Goal: Task Accomplishment & Management: Use online tool/utility

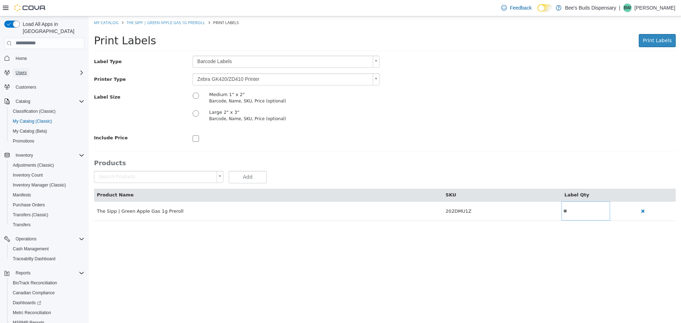
click at [23, 70] on span "Users" at bounding box center [21, 73] width 11 height 6
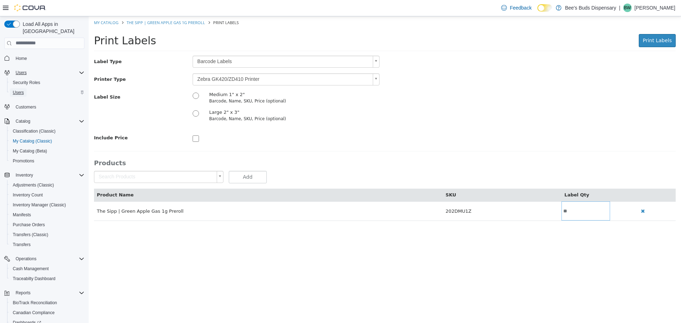
click at [23, 90] on span "Users" at bounding box center [18, 93] width 11 height 6
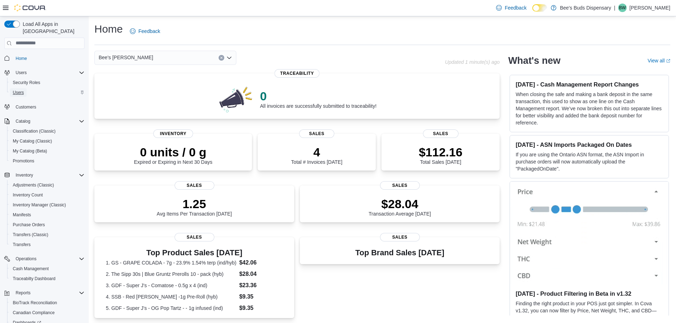
click at [23, 90] on span "Users" at bounding box center [18, 93] width 11 height 6
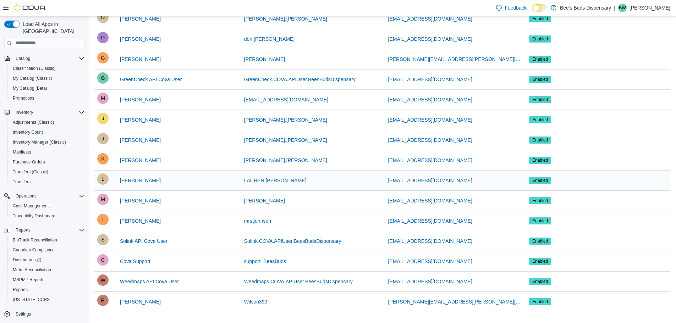
scroll to position [215, 0]
click at [126, 199] on span "Mark Lee" at bounding box center [140, 200] width 41 height 7
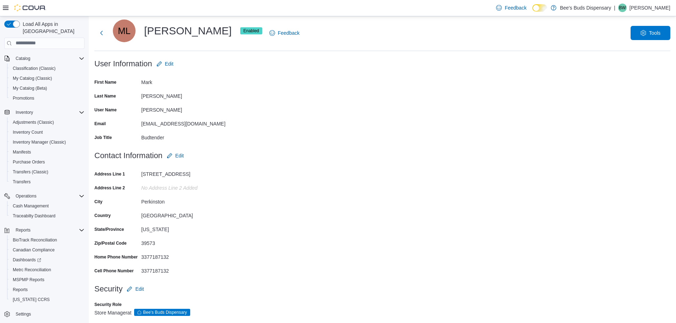
scroll to position [22, 0]
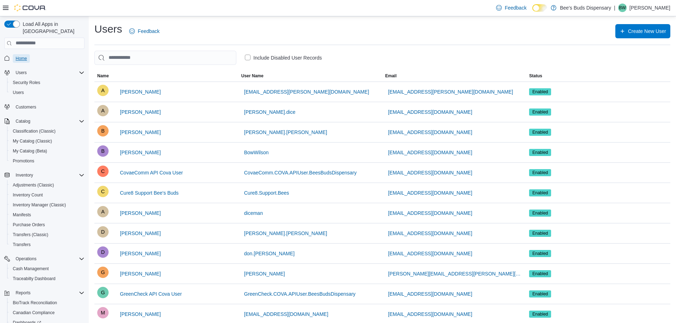
click at [21, 56] on span "Home" at bounding box center [21, 59] width 11 height 6
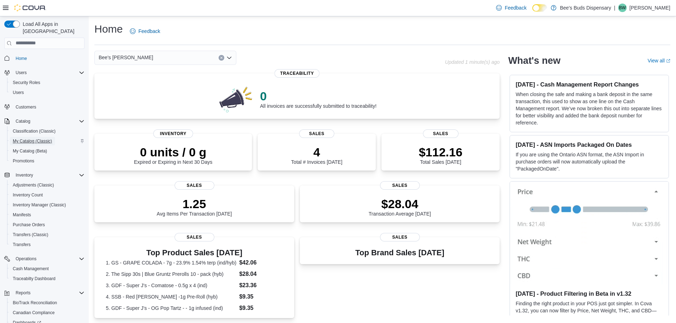
click at [31, 138] on span "My Catalog (Classic)" at bounding box center [32, 141] width 39 height 6
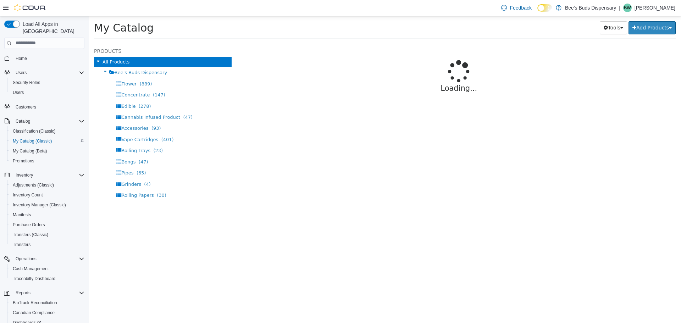
select select "**********"
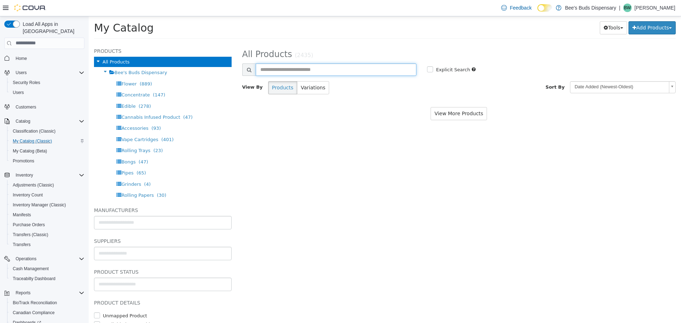
click at [301, 67] on input "text" at bounding box center [336, 69] width 161 height 12
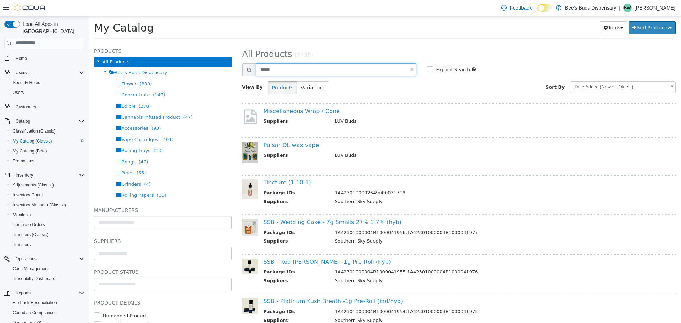
type input "*****"
select select "**********"
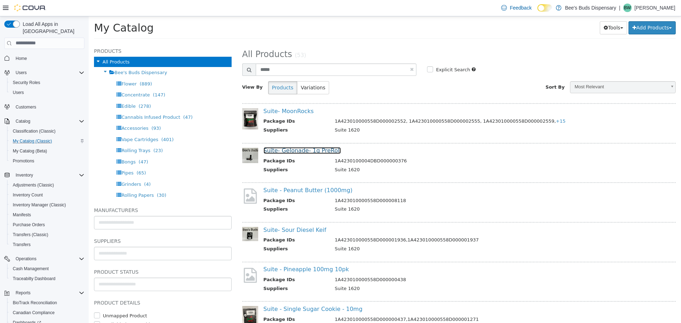
click at [308, 152] on link "Suite- Gelonade- 1g PreRoll" at bounding box center [303, 150] width 78 height 7
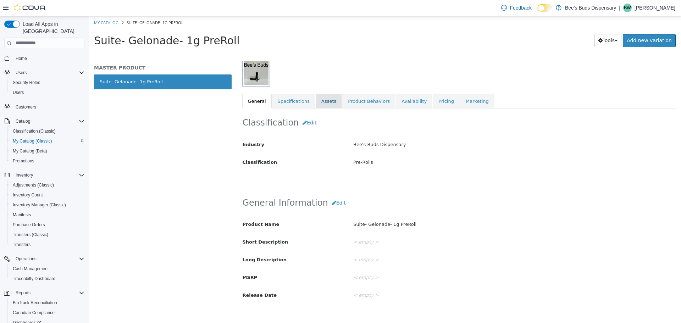
scroll to position [106, 0]
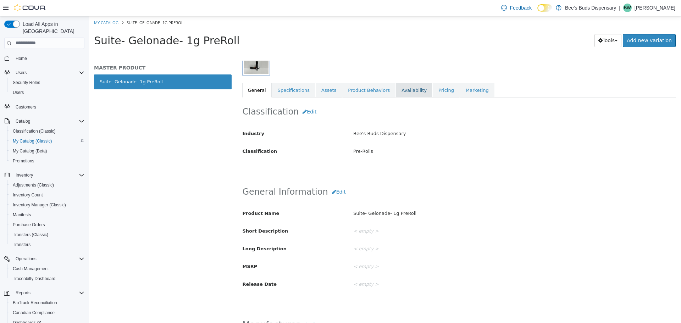
click at [399, 87] on link "Availability" at bounding box center [414, 90] width 37 height 15
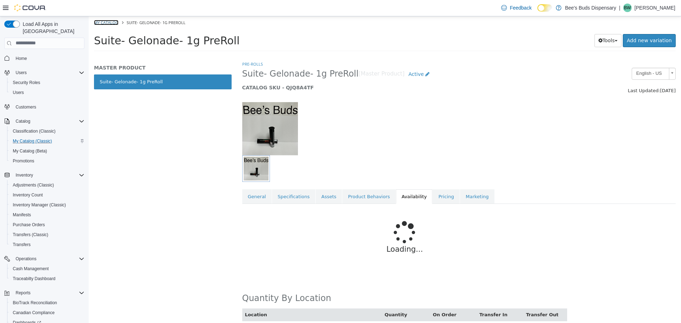
click at [104, 23] on link "My Catalog" at bounding box center [106, 22] width 24 height 5
select select "**********"
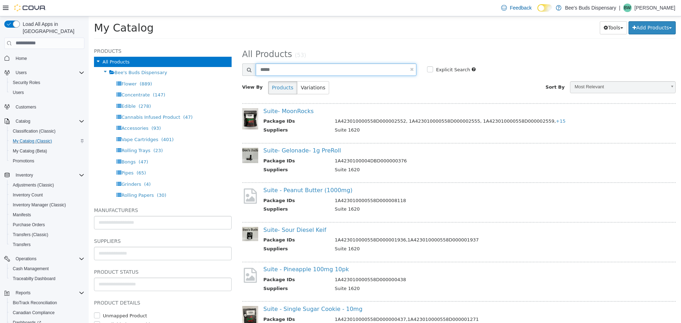
click at [321, 73] on input "*****" at bounding box center [336, 69] width 161 height 12
type input "***"
select select "**********"
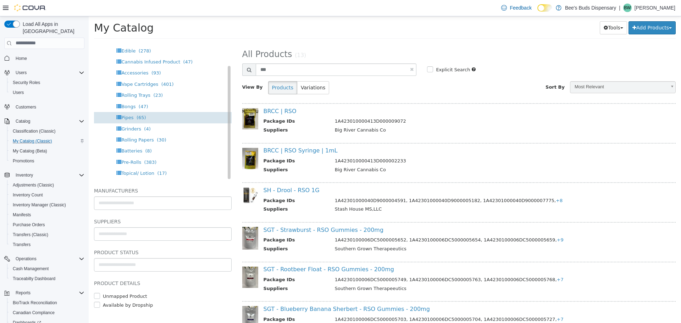
scroll to position [26, 0]
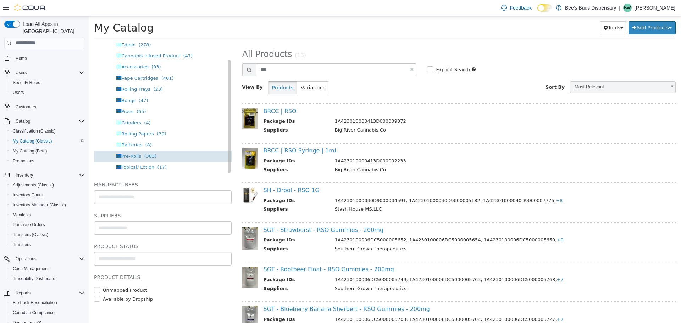
click at [139, 157] on span "Pre-Rolls (383)" at bounding box center [138, 155] width 35 height 5
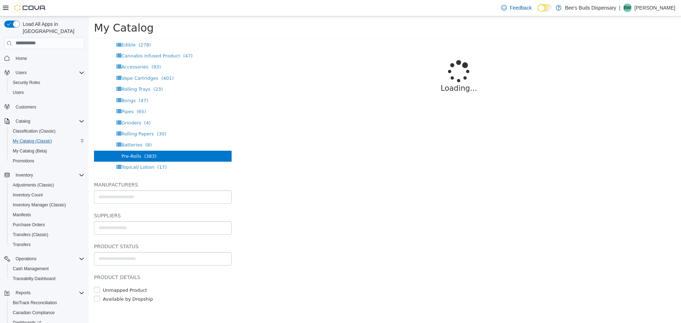
select select "**********"
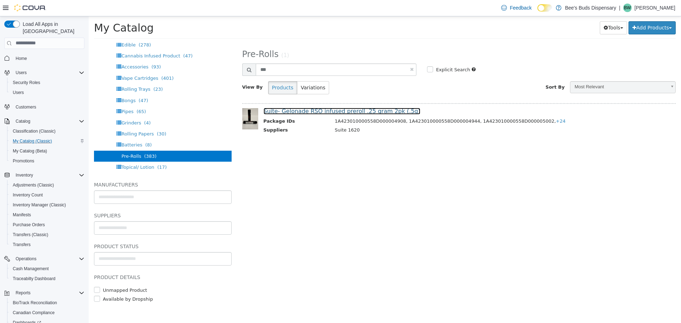
click at [319, 110] on link "Suite- Gelonade RSO infused preroll .25 gram 2pk (.5g)" at bounding box center [342, 111] width 157 height 7
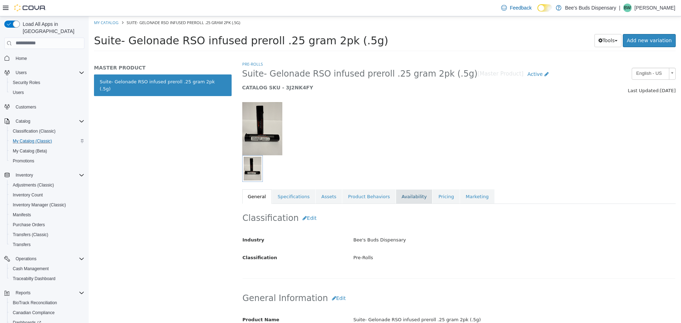
click at [399, 199] on link "Availability" at bounding box center [414, 196] width 37 height 15
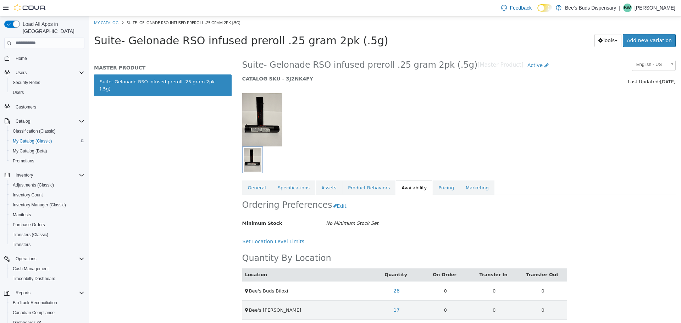
scroll to position [13, 0]
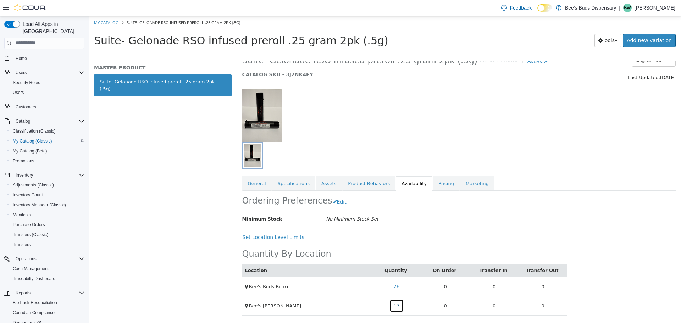
click at [394, 305] on link "17" at bounding box center [397, 305] width 14 height 13
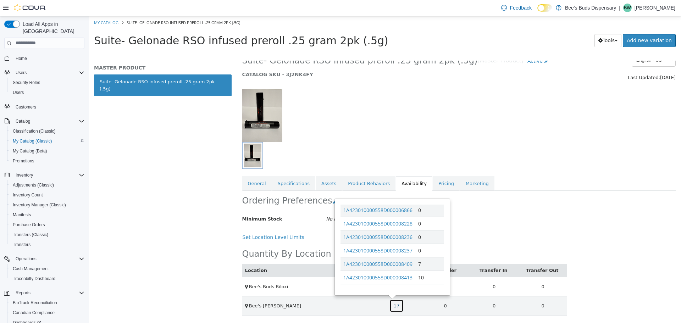
scroll to position [165, 0]
click at [389, 264] on link "1A423010000558D000008409" at bounding box center [378, 261] width 69 height 7
click at [372, 260] on link "1A423010000558D000008409" at bounding box center [378, 261] width 69 height 7
click at [388, 277] on link "1A423010000558D000008413" at bounding box center [378, 275] width 69 height 7
click at [104, 22] on link "My Catalog" at bounding box center [106, 22] width 24 height 5
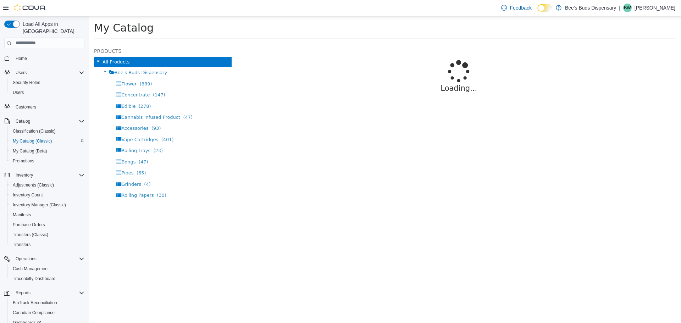
select select "**********"
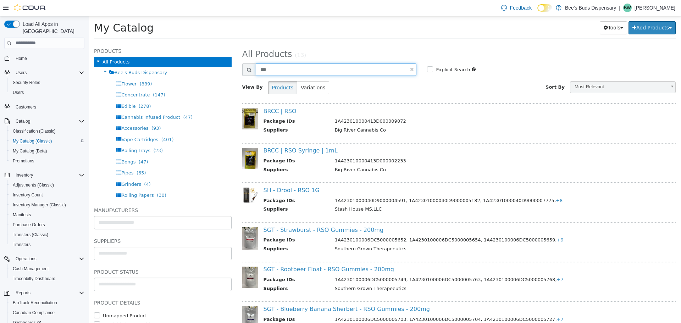
click at [306, 68] on input "***" at bounding box center [336, 69] width 161 height 12
type input "****"
select select "**********"
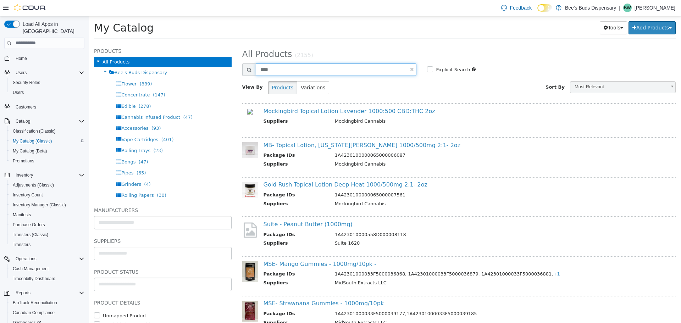
click at [306, 68] on input "****" at bounding box center [336, 69] width 161 height 12
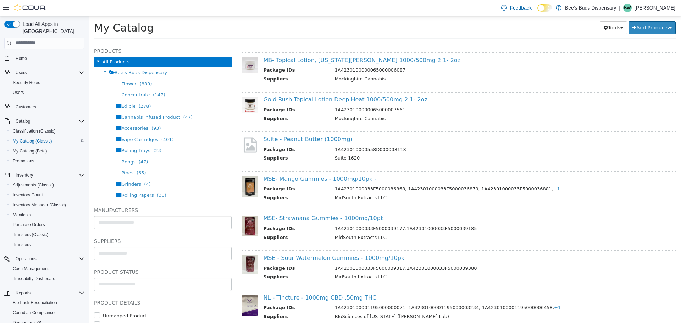
scroll to position [106, 0]
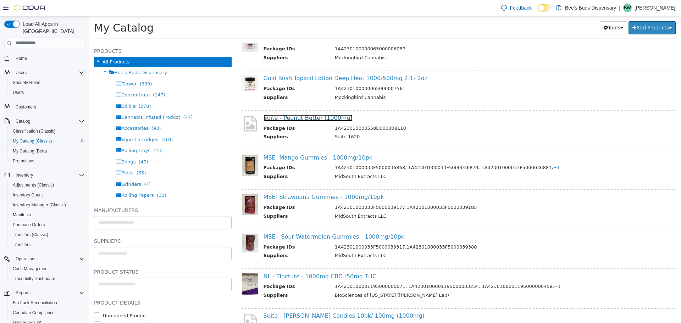
click at [316, 117] on link "Suite - Peanut Butter (1000mg)" at bounding box center [308, 117] width 89 height 7
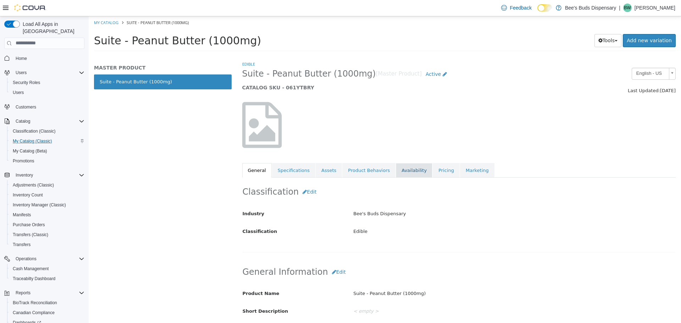
click at [399, 170] on link "Availability" at bounding box center [414, 170] width 37 height 15
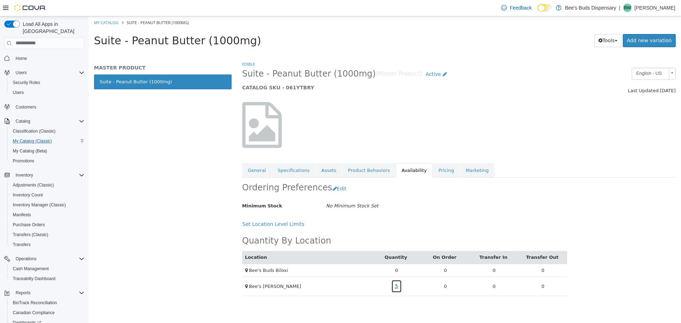
click at [396, 287] on link "5" at bounding box center [396, 286] width 11 height 13
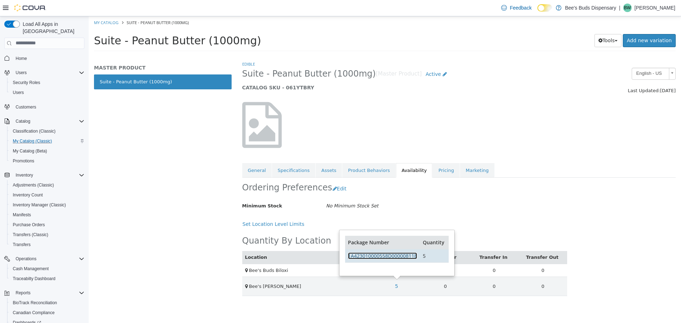
click at [404, 258] on link "1A423010000558D000008118" at bounding box center [382, 255] width 69 height 7
click at [385, 256] on link "1A423010000558D000008118" at bounding box center [382, 255] width 69 height 7
click at [304, 173] on link "Specifications" at bounding box center [293, 170] width 43 height 15
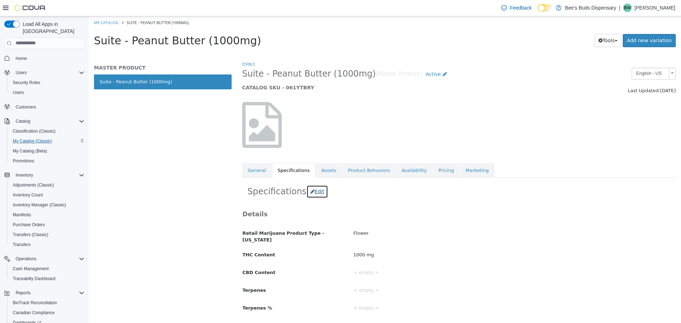
click at [309, 189] on button "Edit" at bounding box center [318, 191] width 22 height 13
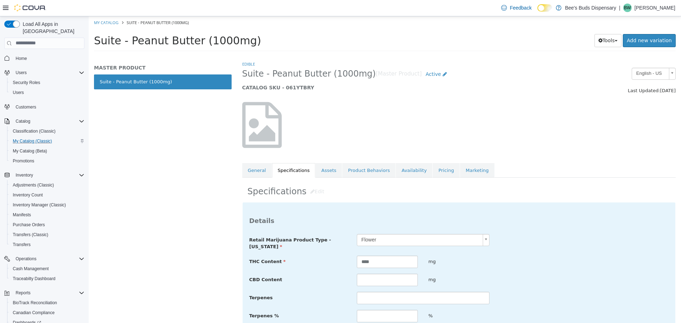
click at [400, 55] on body "Saving Bulk Changes... × My Catalog Suite - Peanut Butter (1000mg) Suite - Pean…" at bounding box center [385, 35] width 593 height 39
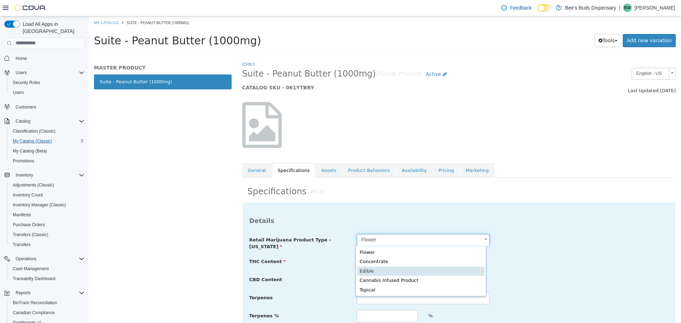
type input "******"
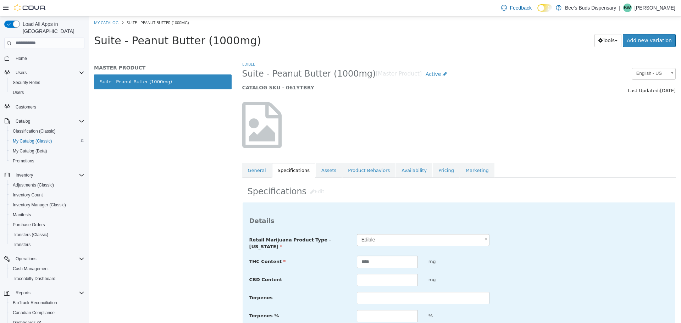
click at [485, 267] on div "mg" at bounding box center [459, 262] width 72 height 12
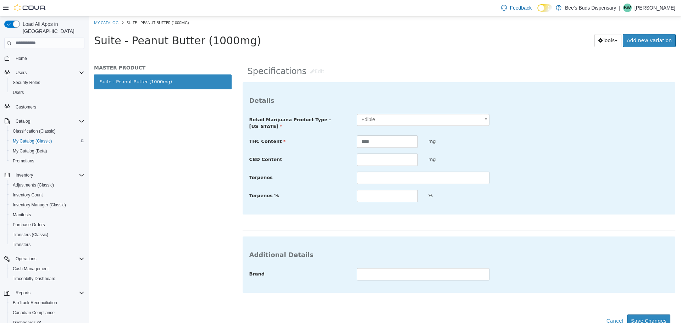
scroll to position [125, 0]
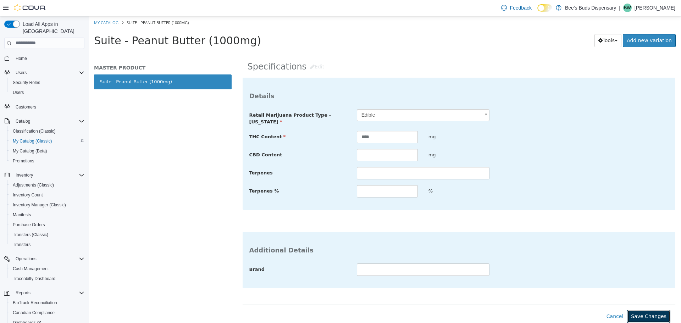
click at [643, 314] on button "Save Changes" at bounding box center [648, 316] width 43 height 13
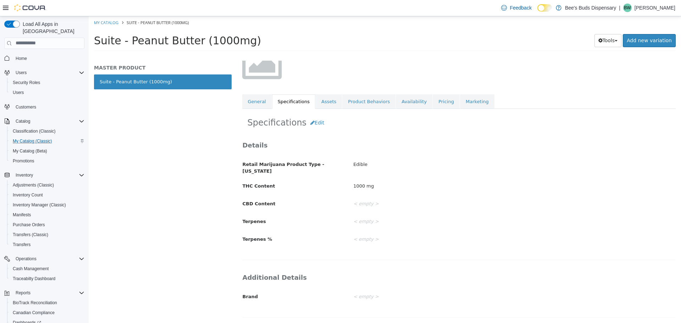
scroll to position [65, 0]
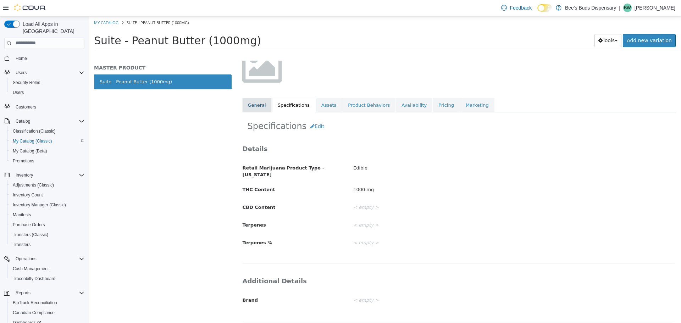
click at [255, 101] on link "General" at bounding box center [256, 105] width 29 height 15
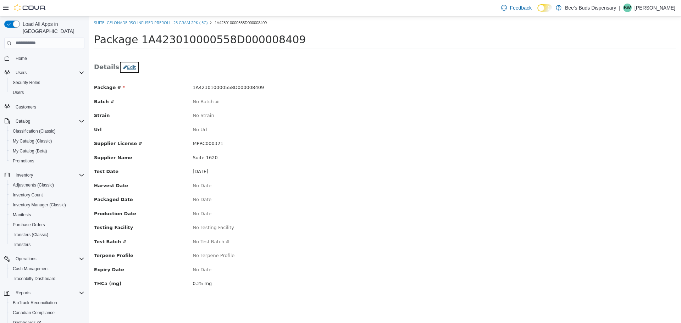
click at [126, 70] on button "Edit" at bounding box center [129, 67] width 21 height 13
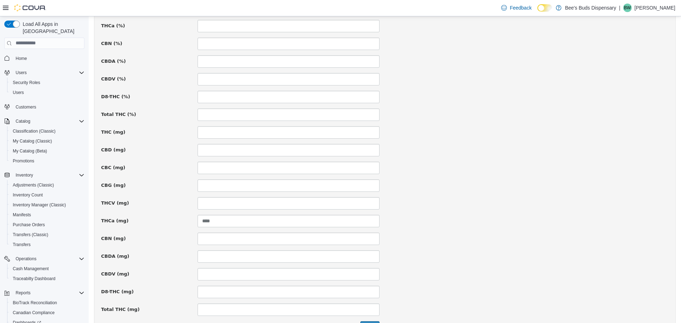
scroll to position [426, 0]
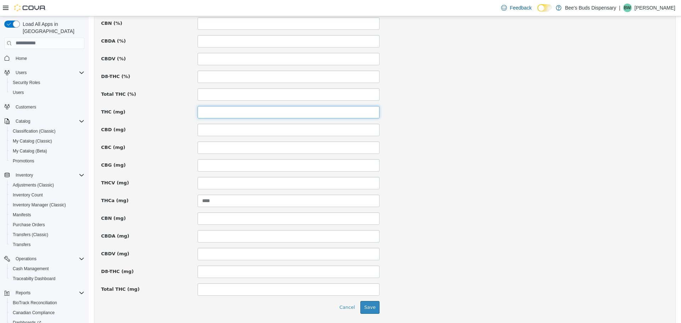
click at [210, 114] on input at bounding box center [289, 112] width 182 height 12
click at [238, 114] on input at bounding box center [289, 112] width 182 height 12
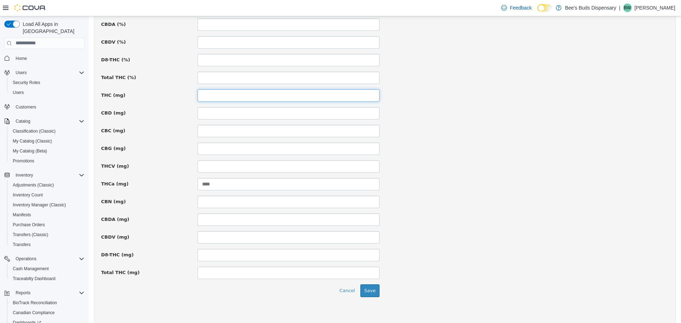
scroll to position [450, 0]
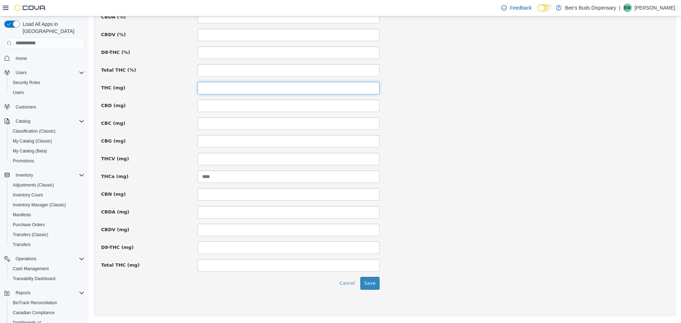
click at [243, 87] on input at bounding box center [289, 88] width 182 height 12
type input "***"
click at [366, 286] on button "Save" at bounding box center [370, 283] width 19 height 13
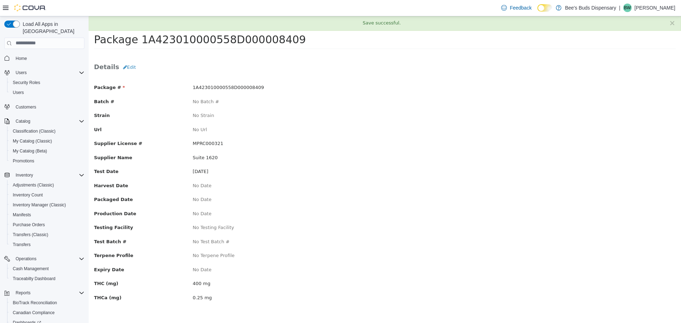
scroll to position [0, 0]
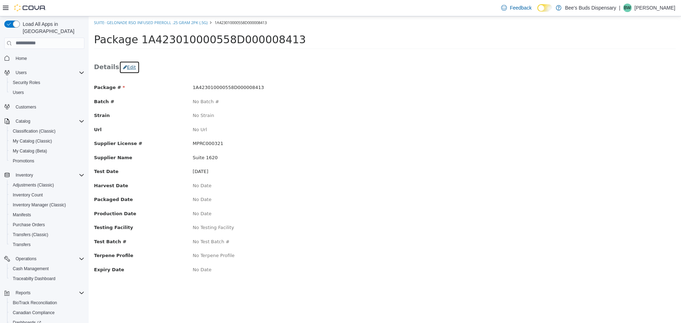
click at [125, 68] on button "Edit" at bounding box center [129, 67] width 21 height 13
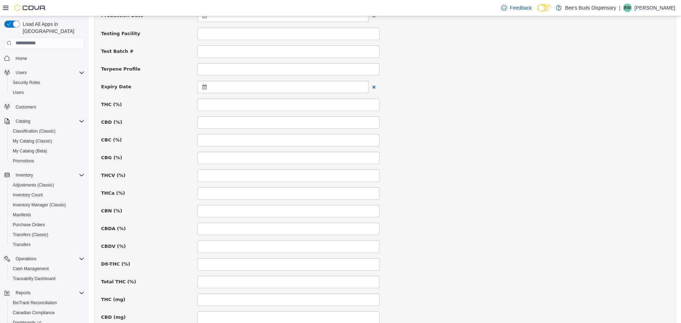
scroll to position [248, 0]
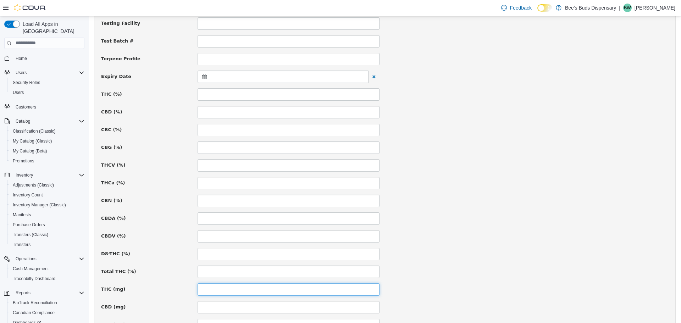
click at [214, 287] on input at bounding box center [289, 289] width 182 height 12
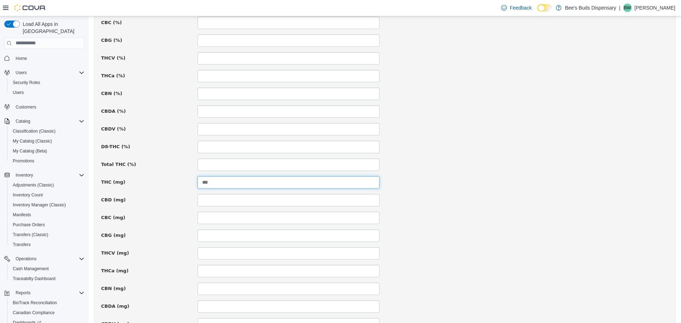
scroll to position [450, 0]
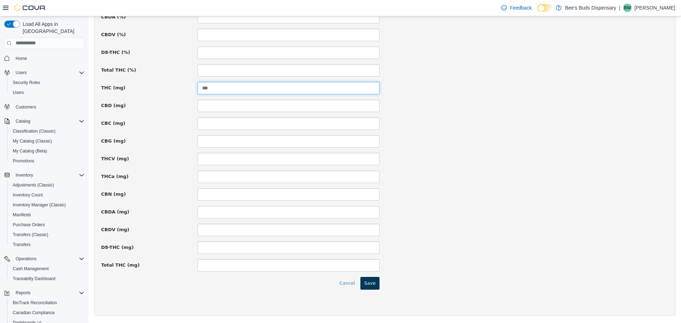
type input "***"
click at [372, 285] on button "Save" at bounding box center [370, 283] width 19 height 13
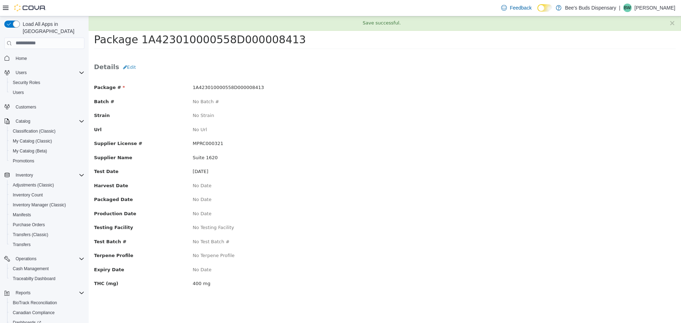
scroll to position [0, 0]
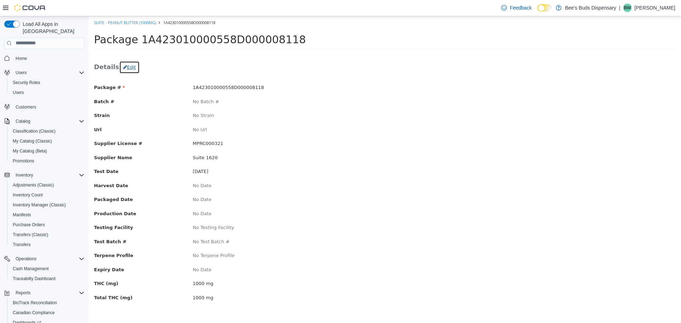
click at [124, 70] on button "Edit" at bounding box center [129, 67] width 21 height 13
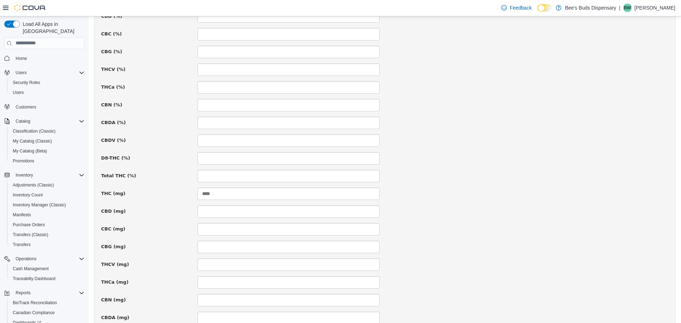
scroll to position [450, 0]
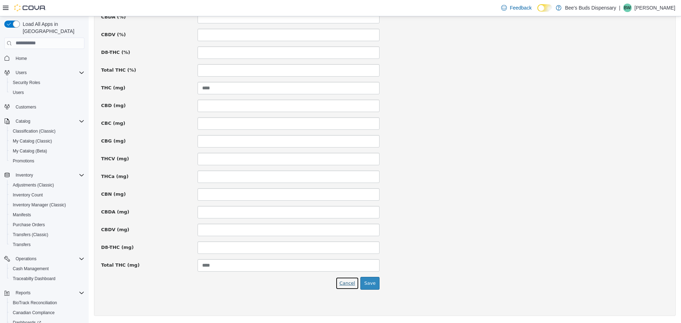
click at [345, 286] on button "Cancel" at bounding box center [347, 283] width 23 height 13
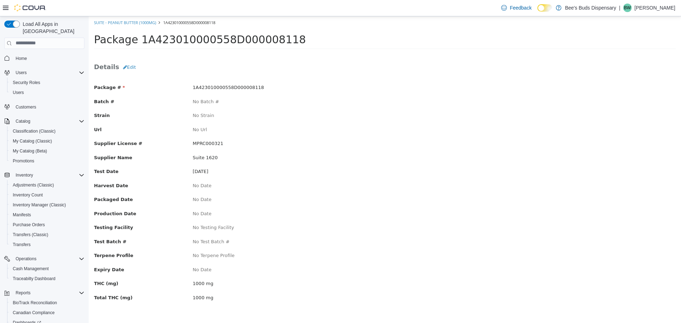
scroll to position [0, 0]
click at [126, 70] on button "Edit" at bounding box center [129, 67] width 21 height 13
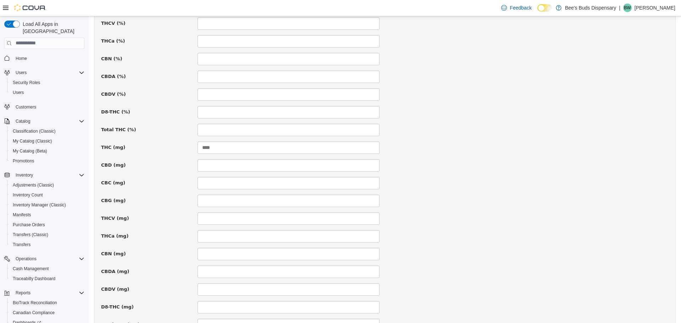
scroll to position [426, 0]
click at [373, 312] on button "Save" at bounding box center [370, 307] width 19 height 13
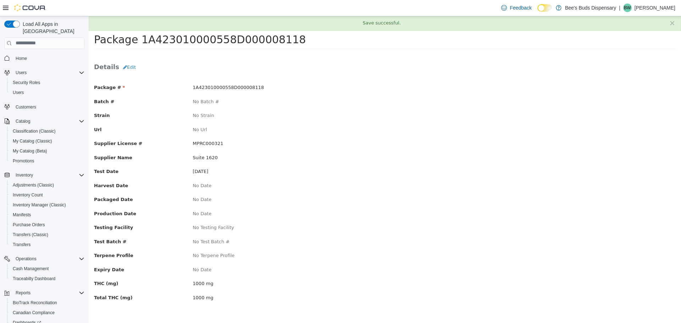
scroll to position [0, 0]
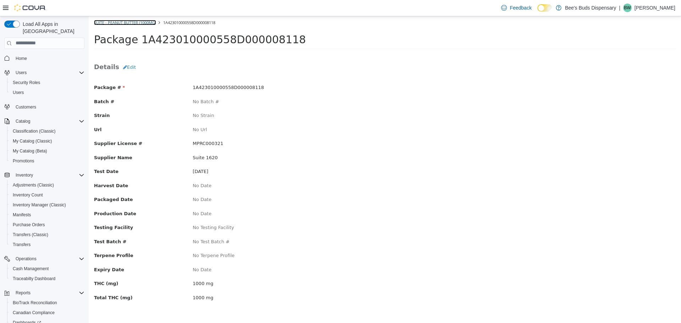
click at [125, 22] on link "Suite - Peanut Butter (1000mg)" at bounding box center [125, 22] width 62 height 5
click at [126, 64] on button "Edit" at bounding box center [129, 67] width 21 height 13
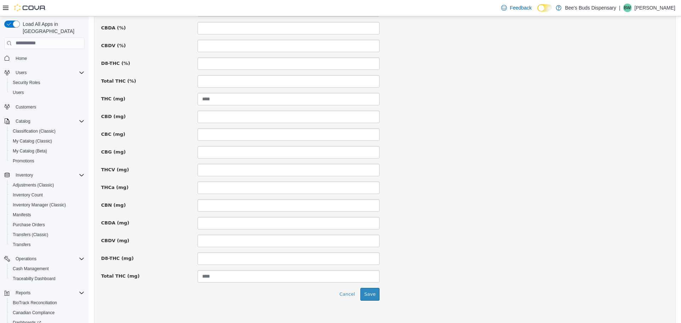
scroll to position [450, 0]
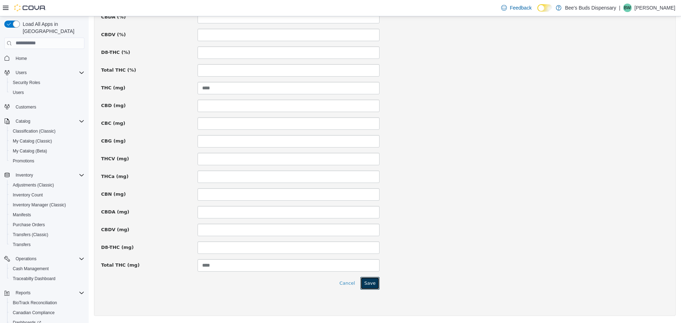
click at [366, 285] on button "Save" at bounding box center [370, 283] width 19 height 13
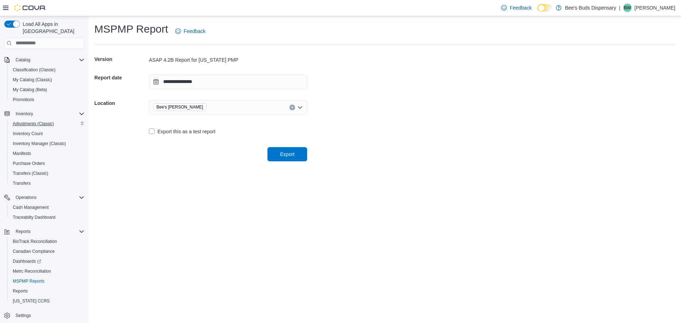
scroll to position [43, 0]
click at [28, 286] on link "Reports" at bounding box center [20, 290] width 21 height 9
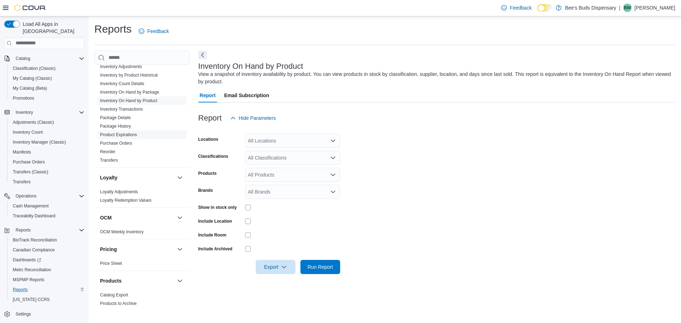
scroll to position [213, 0]
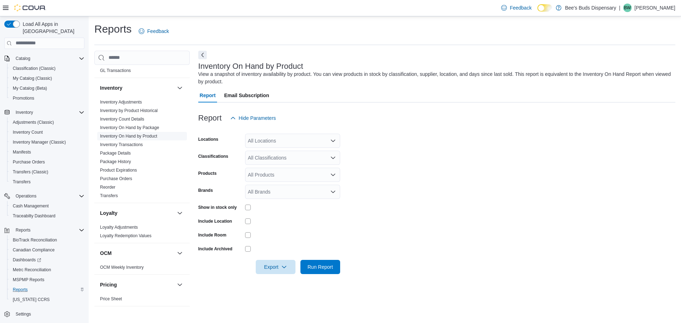
click at [146, 138] on link "Inventory On Hand by Product" at bounding box center [128, 136] width 57 height 5
click at [272, 149] on form "Locations All Locations Classifications All Classifications Products All Produc…" at bounding box center [436, 199] width 477 height 149
click at [273, 143] on div "All Locations" at bounding box center [292, 141] width 95 height 14
click at [278, 175] on span "Bee's [PERSON_NAME]" at bounding box center [287, 173] width 55 height 7
click at [271, 156] on div "All Classifications" at bounding box center [292, 158] width 95 height 14
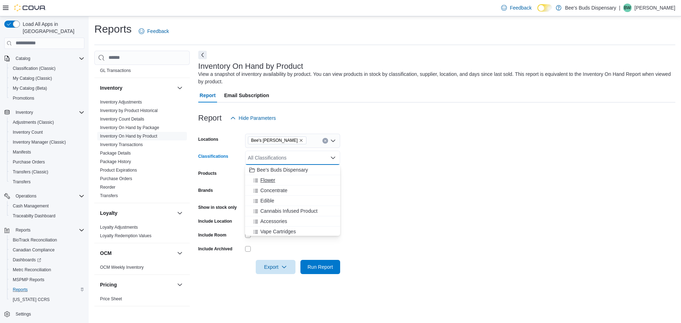
click at [274, 177] on span "Flower" at bounding box center [267, 180] width 15 height 7
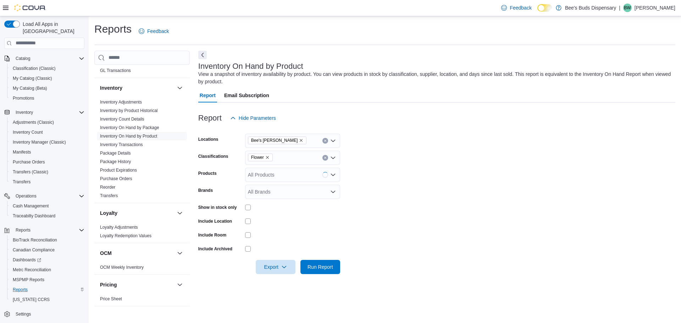
click at [410, 205] on form "Locations Bee's Buds [PERSON_NAME] Classifications Flower Products All Products…" at bounding box center [436, 199] width 477 height 149
click at [265, 268] on span "Export" at bounding box center [275, 267] width 31 height 14
click at [273, 224] on span "Export to Excel" at bounding box center [277, 225] width 32 height 6
click at [266, 159] on icon "Remove Flower from selection in this group" at bounding box center [267, 157] width 4 height 4
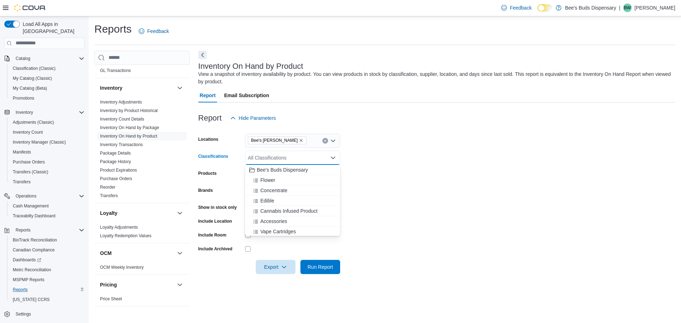
click at [285, 156] on div "All Classifications Combo box. Selected. Combo box input. All Classifications. …" at bounding box center [292, 158] width 95 height 14
click at [227, 163] on div "Classifications" at bounding box center [220, 158] width 44 height 14
